Goal: Check status: Check status

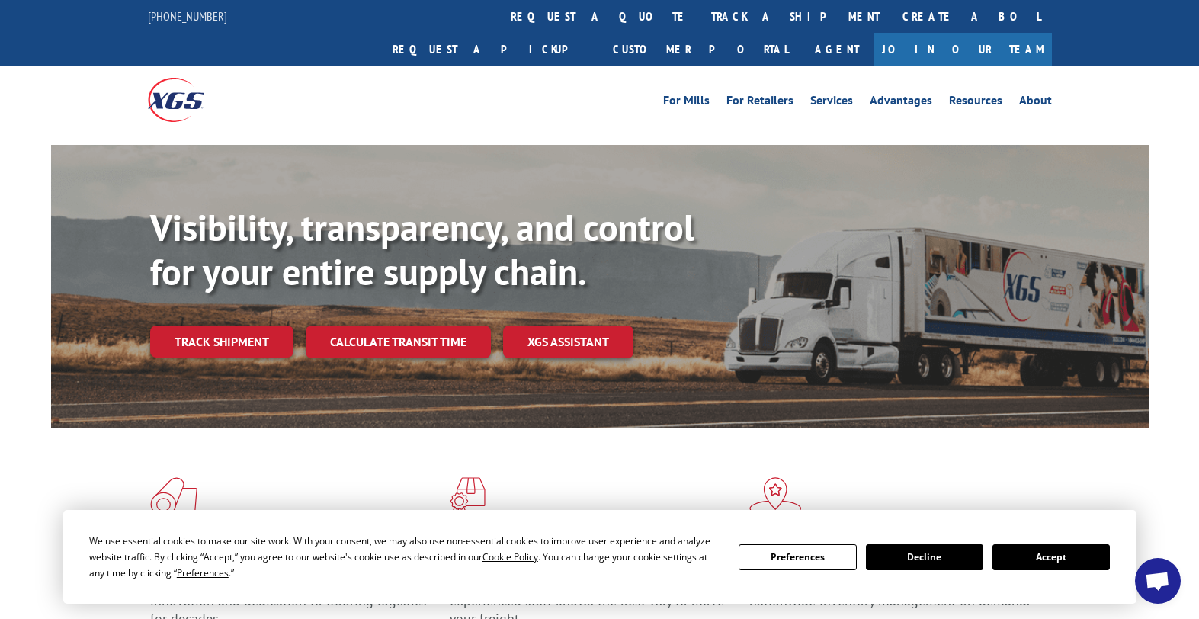
click at [700, 14] on link "track a shipment" at bounding box center [795, 16] width 191 height 33
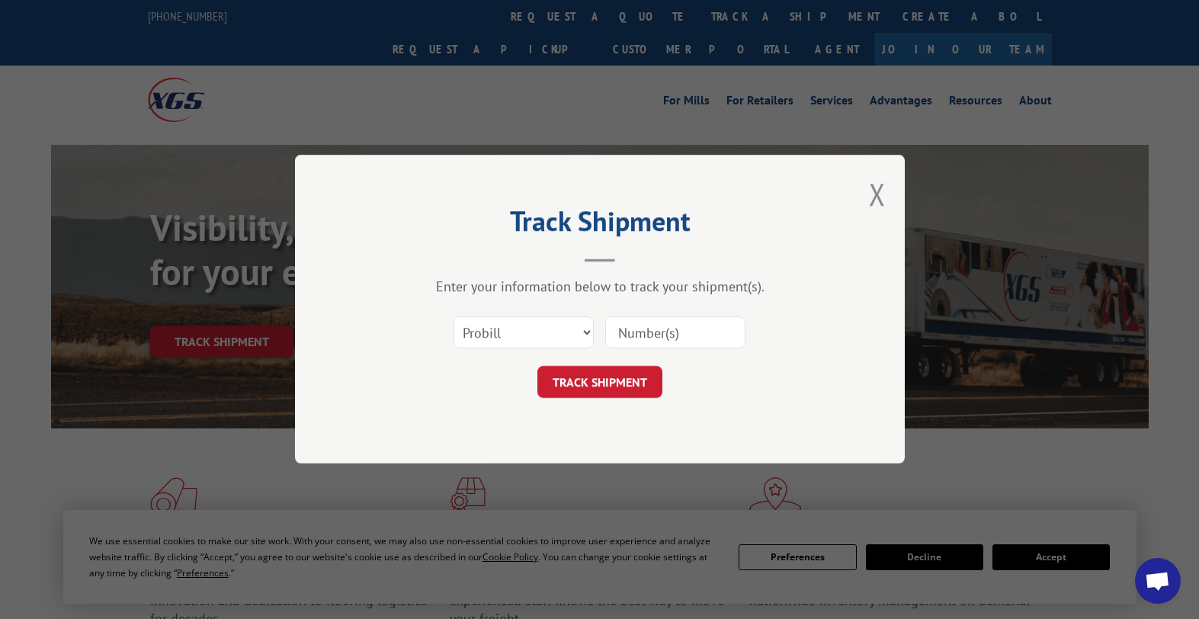
click at [642, 326] on input at bounding box center [675, 333] width 140 height 32
type input "3393920"
click button "TRACK SHIPMENT" at bounding box center [599, 383] width 125 height 32
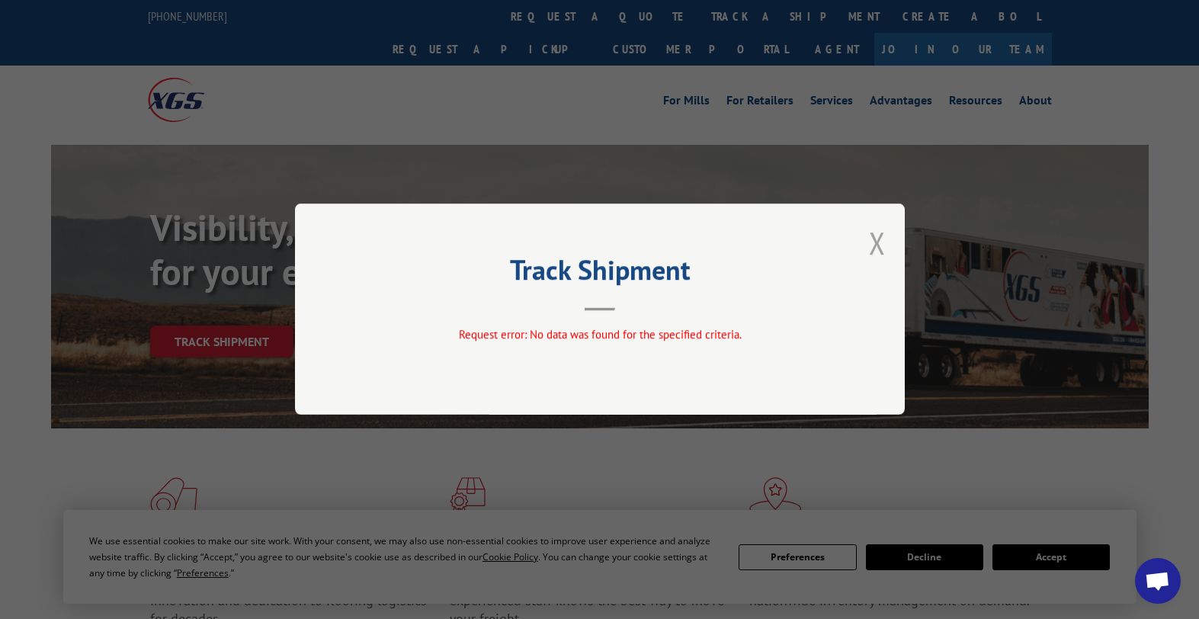
click at [878, 242] on button "Close modal" at bounding box center [877, 243] width 17 height 40
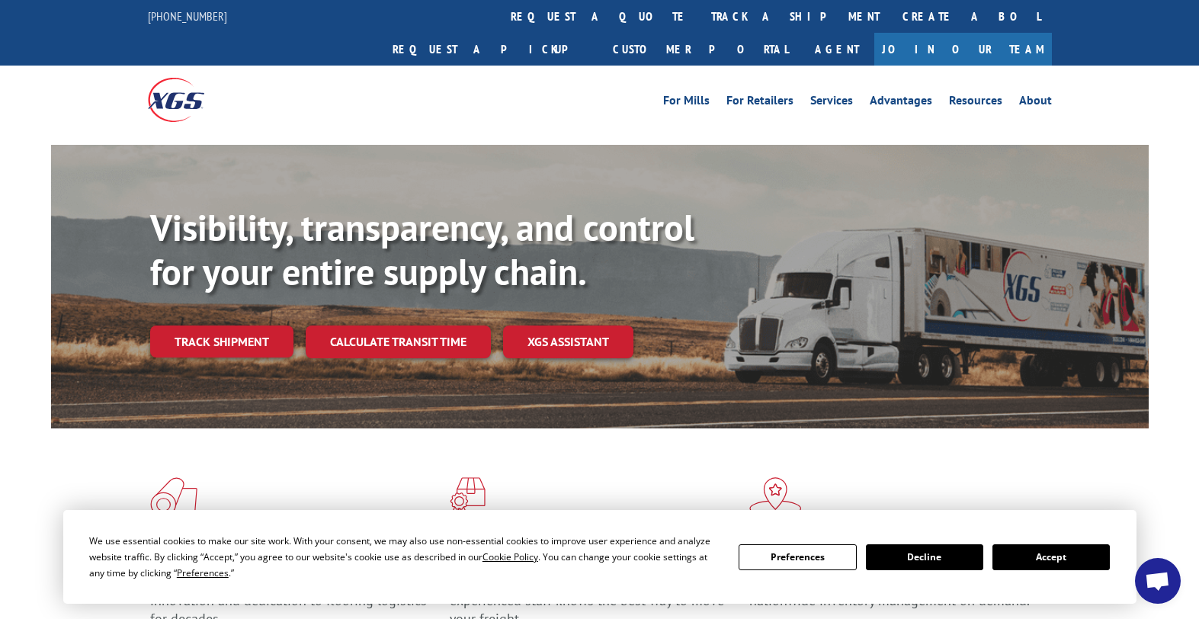
click at [264, 325] on link "Track shipment" at bounding box center [221, 341] width 143 height 32
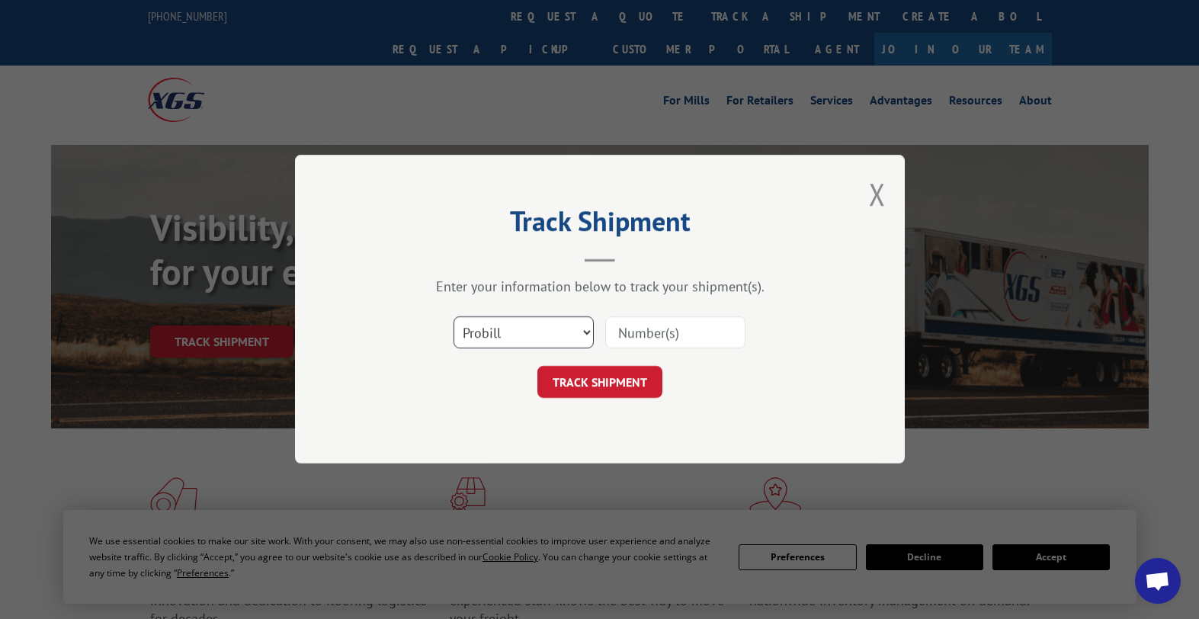
click at [498, 328] on select "Select category... Probill BOL PO" at bounding box center [523, 333] width 140 height 32
select select "bol"
click at [453, 317] on select "Select category... Probill BOL PO" at bounding box center [523, 333] width 140 height 32
click at [629, 326] on input at bounding box center [675, 333] width 140 height 32
type input "3393920"
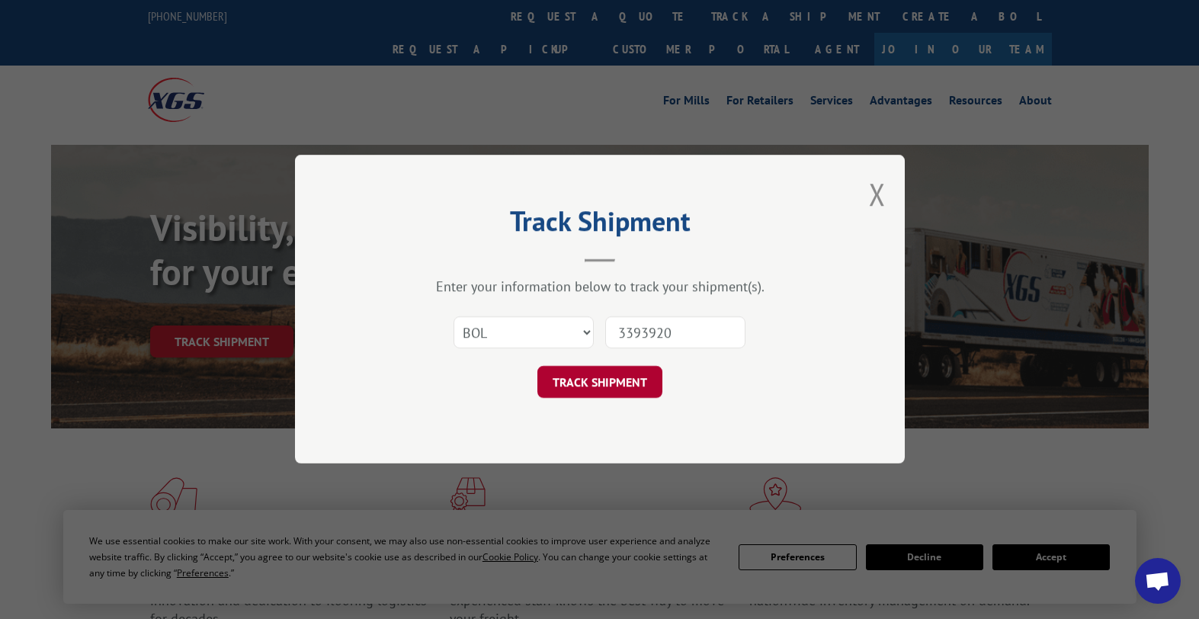
click at [631, 367] on button "TRACK SHIPMENT" at bounding box center [599, 383] width 125 height 32
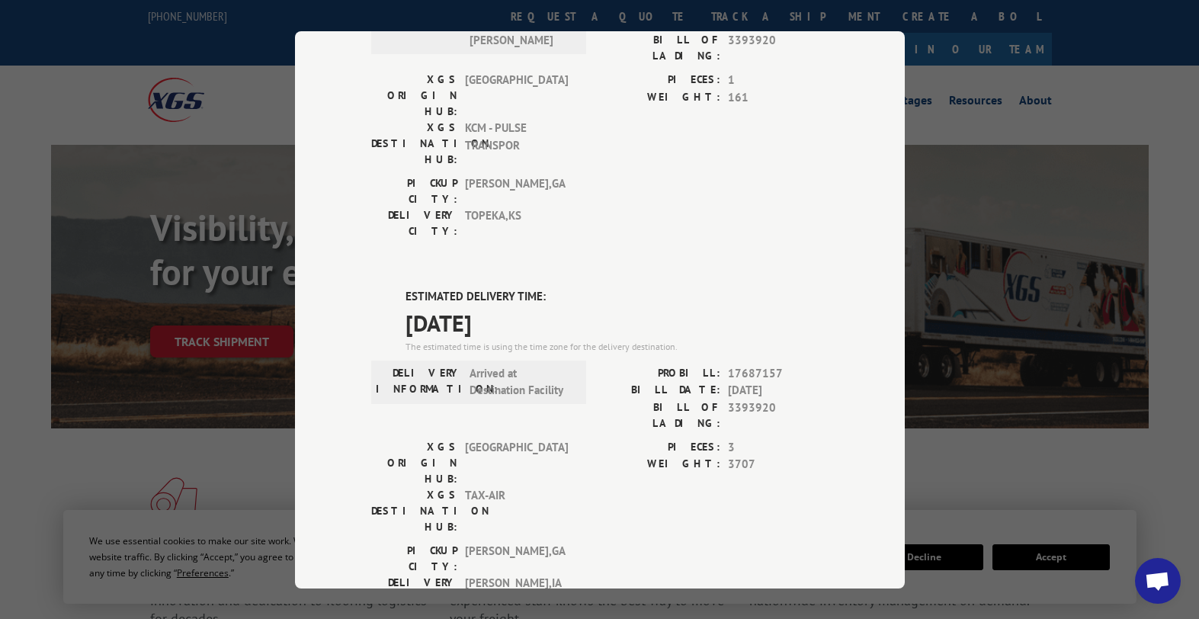
scroll to position [229, 0]
